Goal: Information Seeking & Learning: Learn about a topic

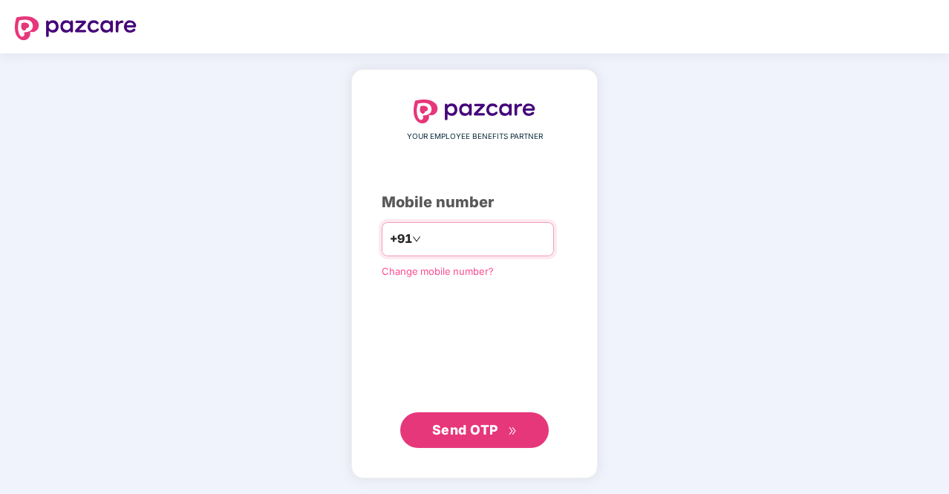
click at [459, 237] on input "number" at bounding box center [485, 239] width 122 height 24
type input "**********"
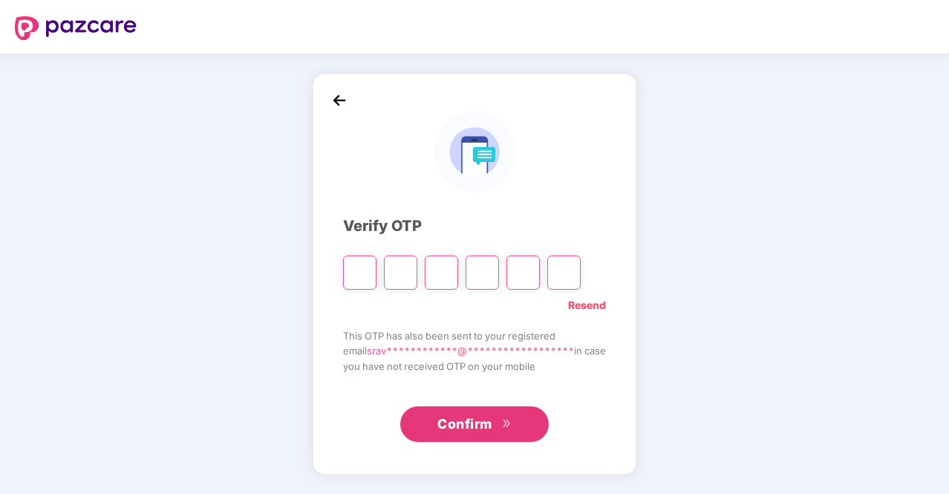
click at [353, 272] on input "Please enter verification code. Digit 1" at bounding box center [359, 272] width 33 height 34
type input "*"
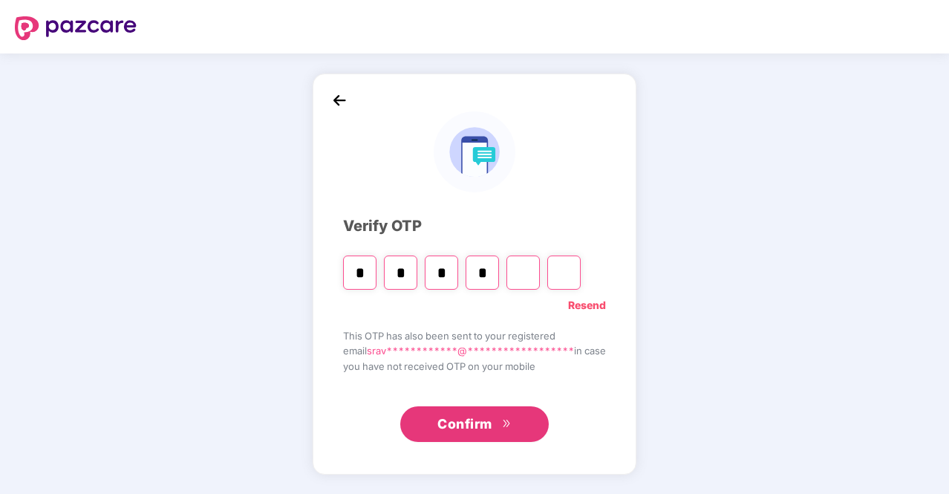
type input "*"
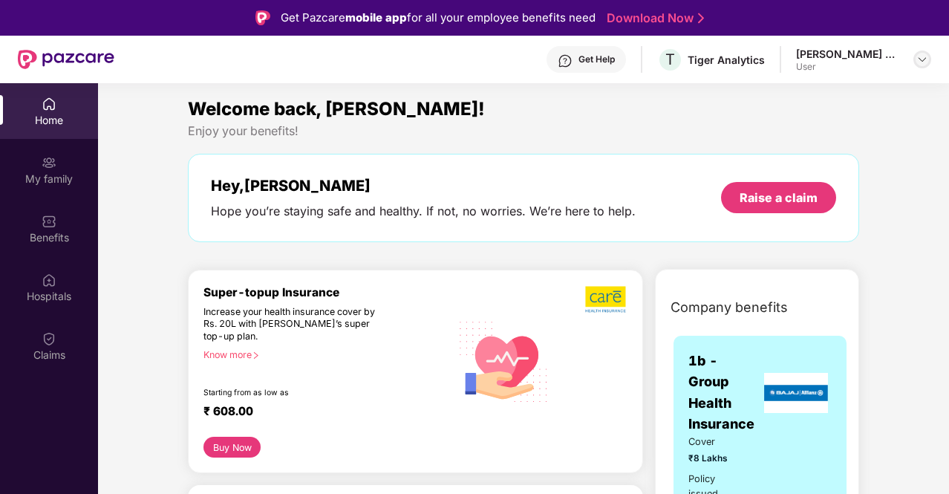
click at [927, 65] on img at bounding box center [922, 59] width 12 height 12
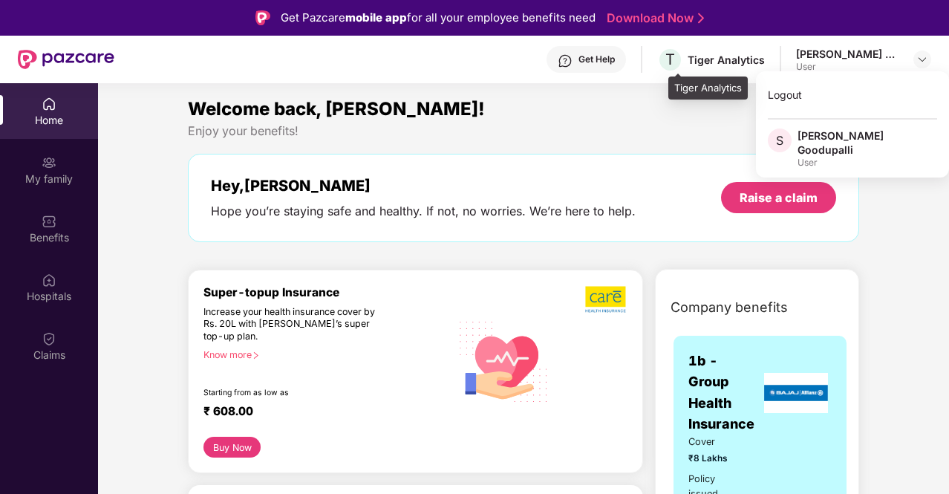
click at [738, 61] on div "Tiger Analytics" at bounding box center [726, 60] width 77 height 14
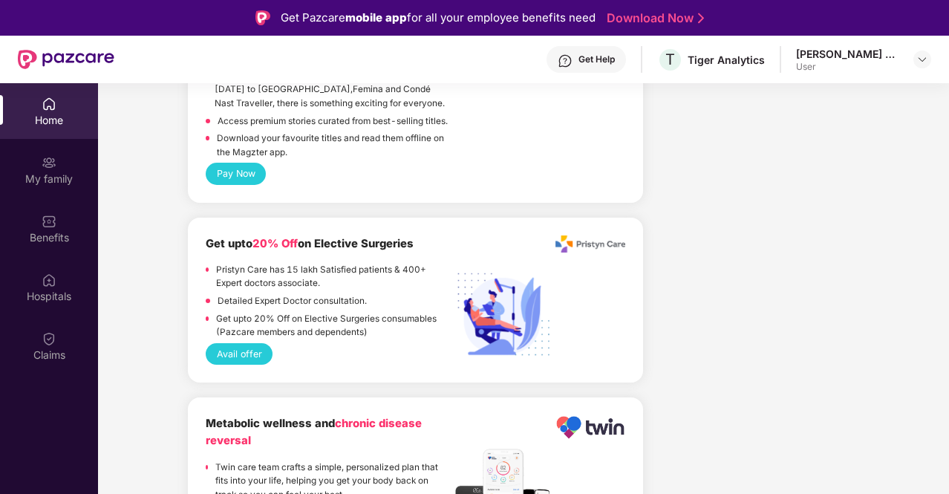
scroll to position [3099, 0]
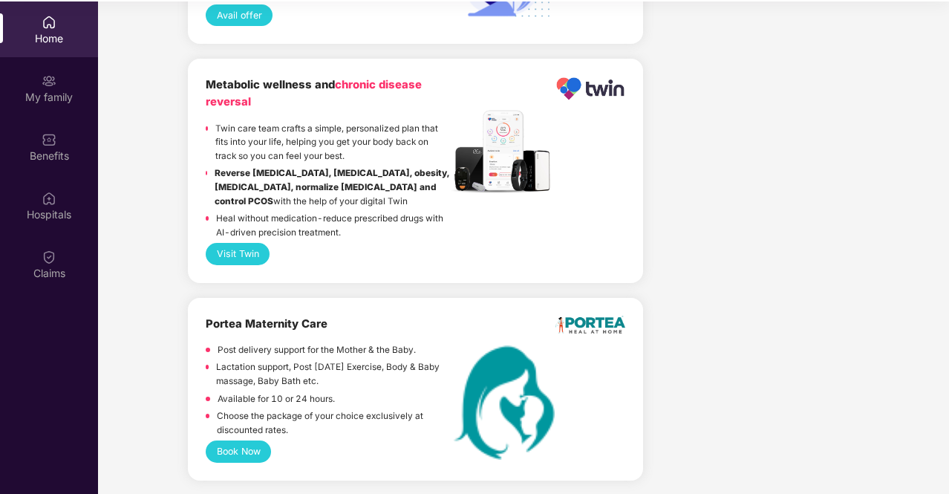
scroll to position [83, 0]
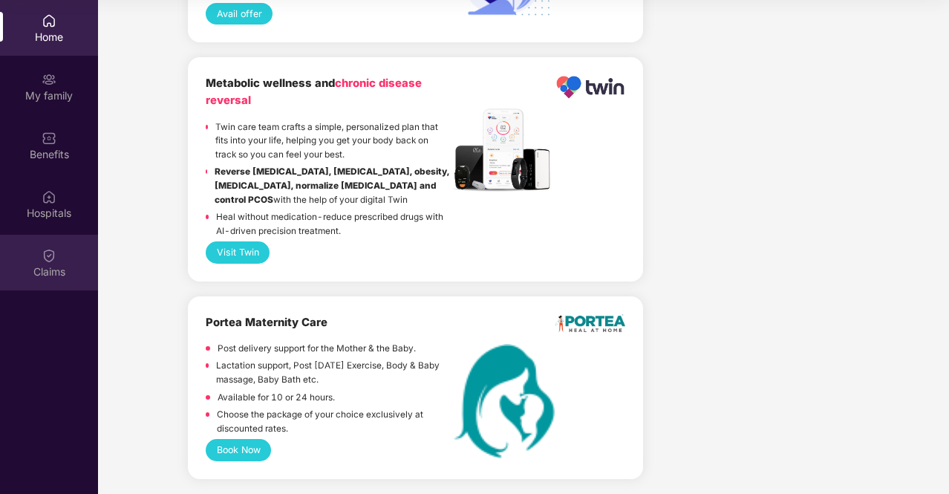
click at [47, 264] on div "Claims" at bounding box center [49, 271] width 98 height 15
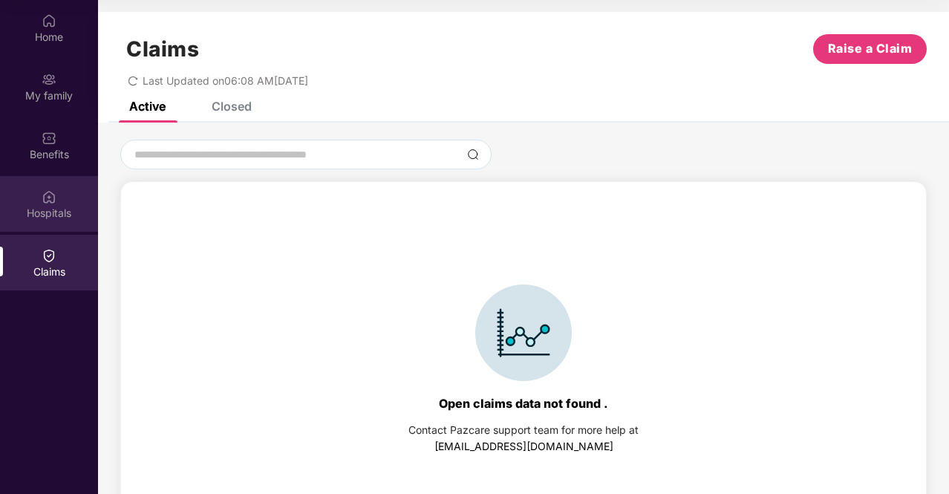
click at [61, 196] on div "Hospitals" at bounding box center [49, 204] width 98 height 56
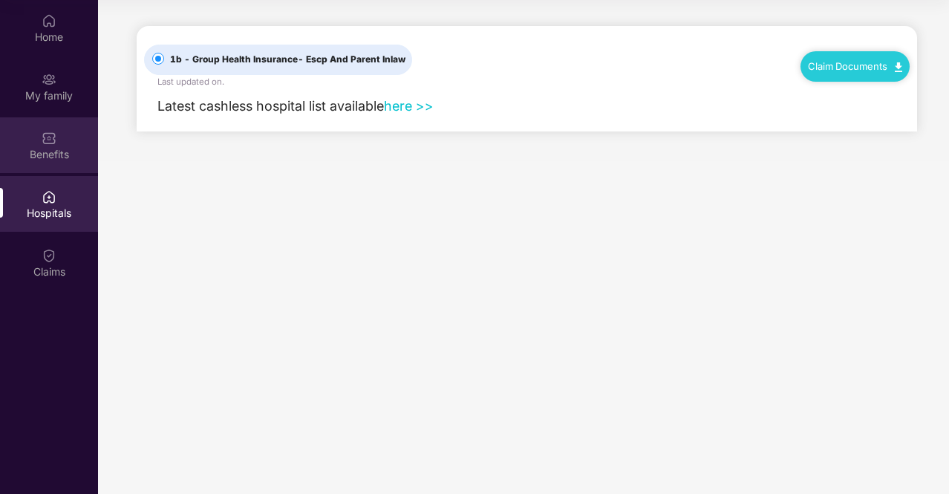
click at [48, 155] on div "Benefits" at bounding box center [49, 154] width 98 height 15
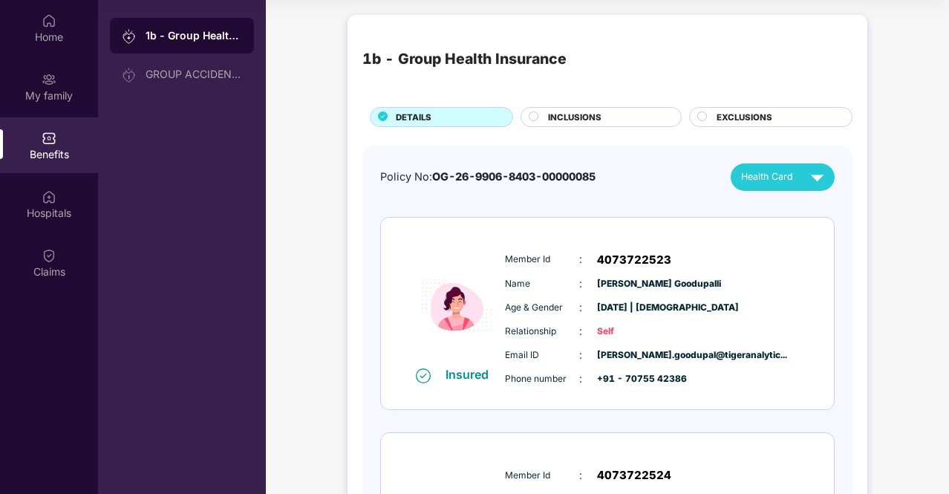
click at [906, 298] on div "1b - Group Health Insurance DETAILS INCLUSIONS EXCLUSIONS Policy No: OG-26-9906…" at bounding box center [607, 470] width 683 height 926
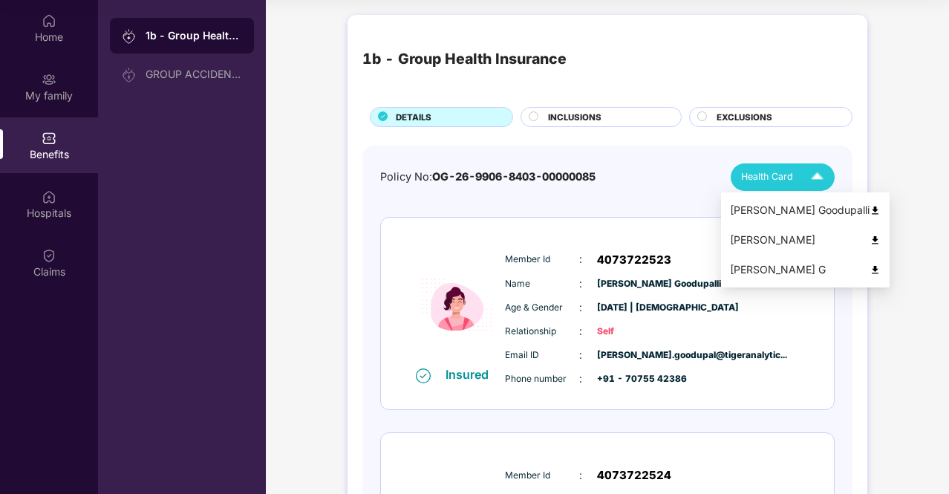
click at [786, 180] on span "Health Card" at bounding box center [767, 176] width 52 height 15
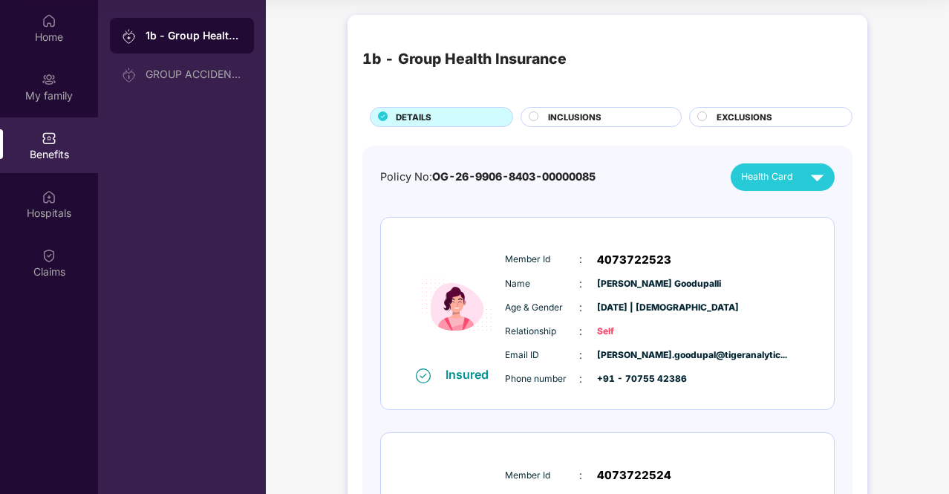
click at [580, 111] on span "INCLUSIONS" at bounding box center [574, 117] width 53 height 13
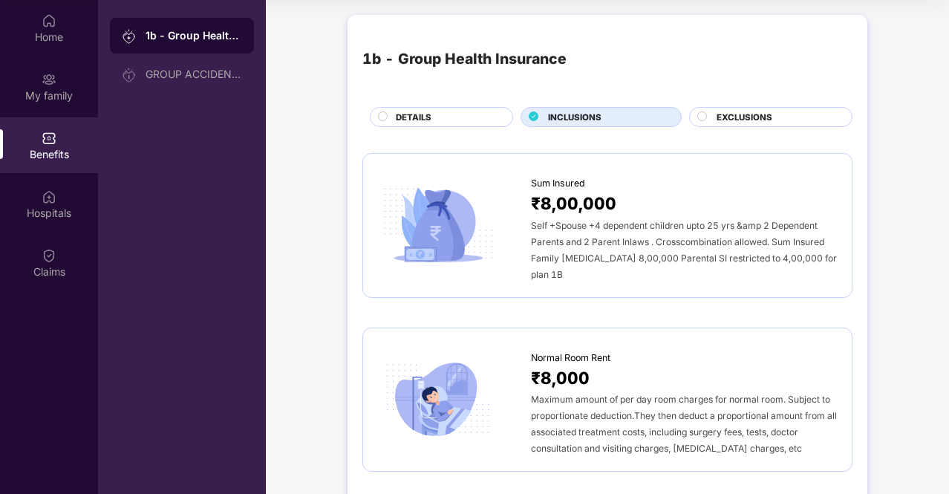
click at [746, 104] on div "1b - Group Health Insurance DETAILS INCLUSIONS EXCLUSIONS" at bounding box center [607, 78] width 490 height 97
click at [737, 114] on span "EXCLUSIONS" at bounding box center [745, 117] width 56 height 13
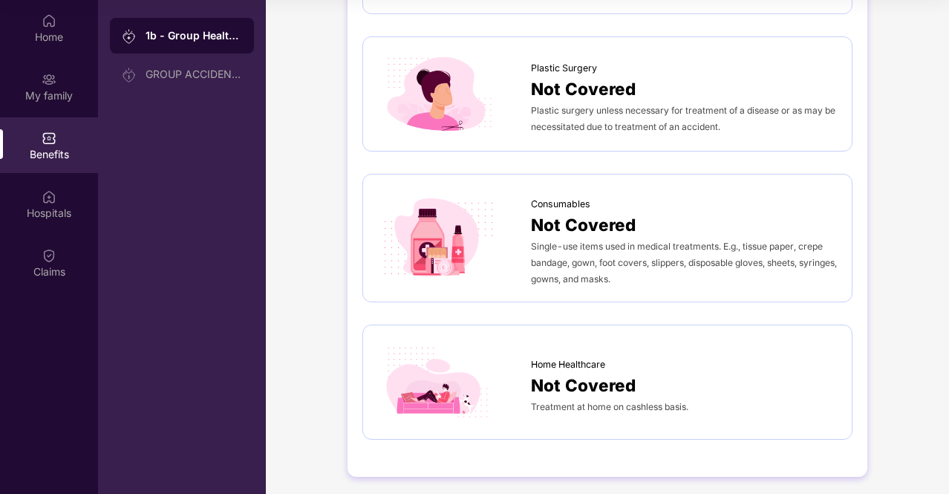
scroll to position [802, 0]
click at [74, 91] on div "My family" at bounding box center [49, 95] width 98 height 15
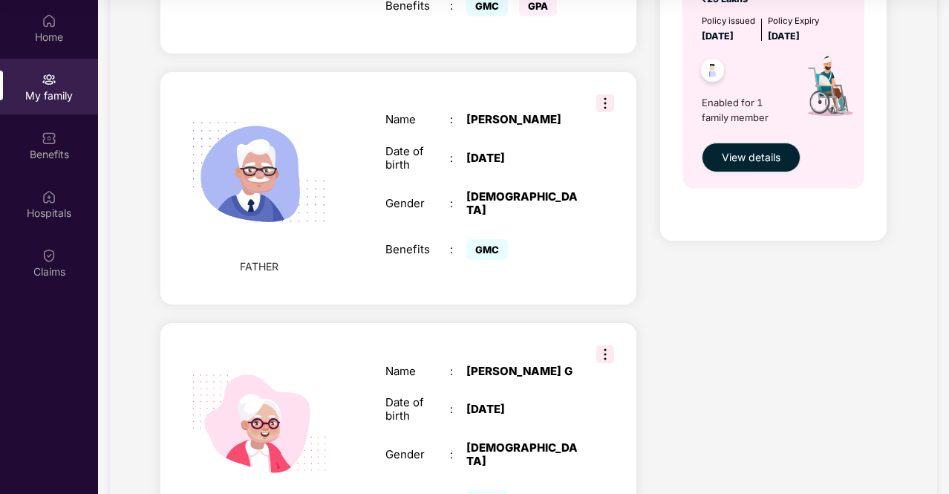
scroll to position [642, 0]
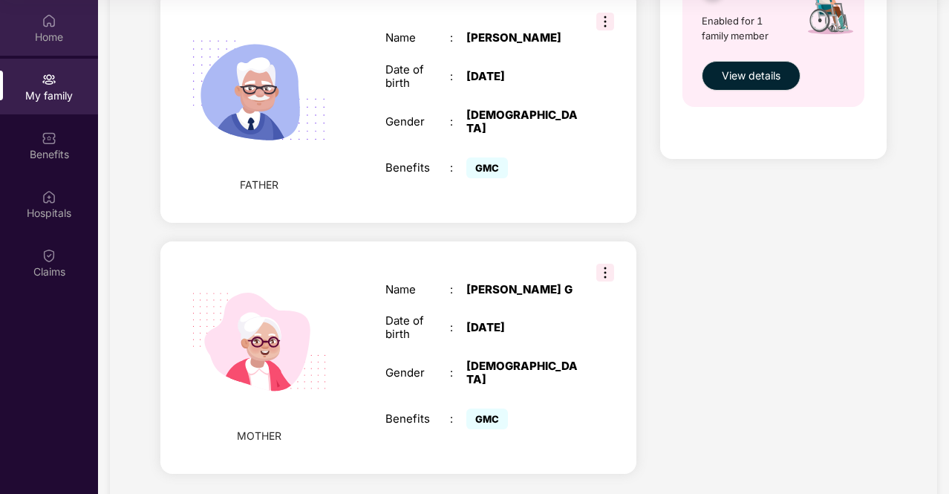
click at [43, 30] on div "Home" at bounding box center [49, 37] width 98 height 15
